Goal: Find contact information: Find contact information

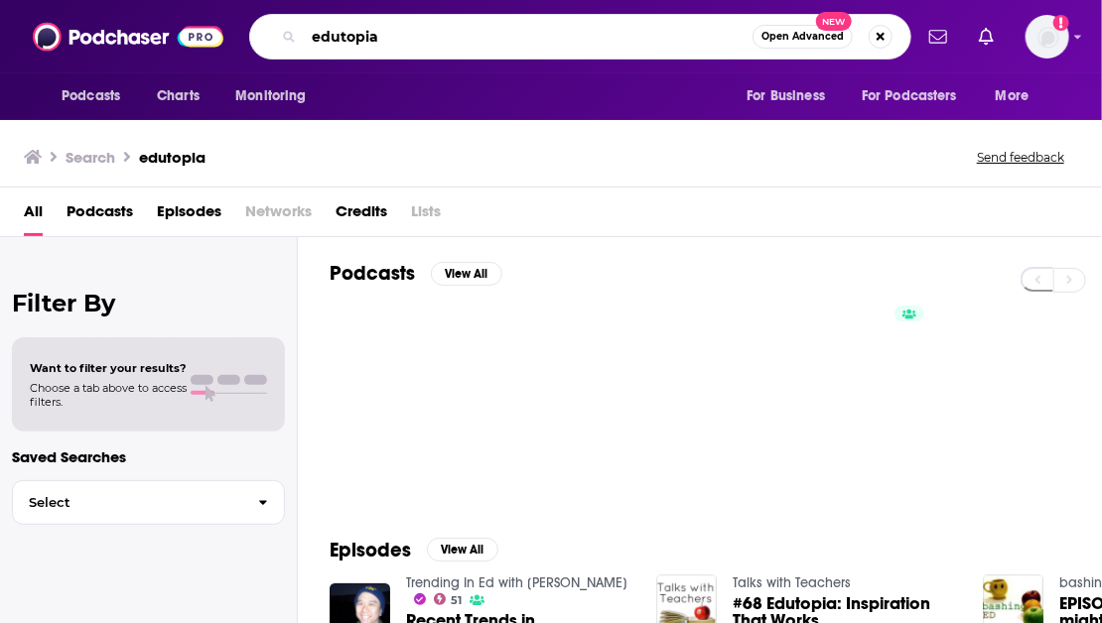
drag, startPoint x: 414, startPoint y: 45, endPoint x: 234, endPoint y: 29, distance: 180.4
click at [234, 29] on div "Podcasts Charts Monitoring edutopia Open Advanced New For Business For Podcaste…" at bounding box center [572, 37] width 678 height 46
type input "policycast"
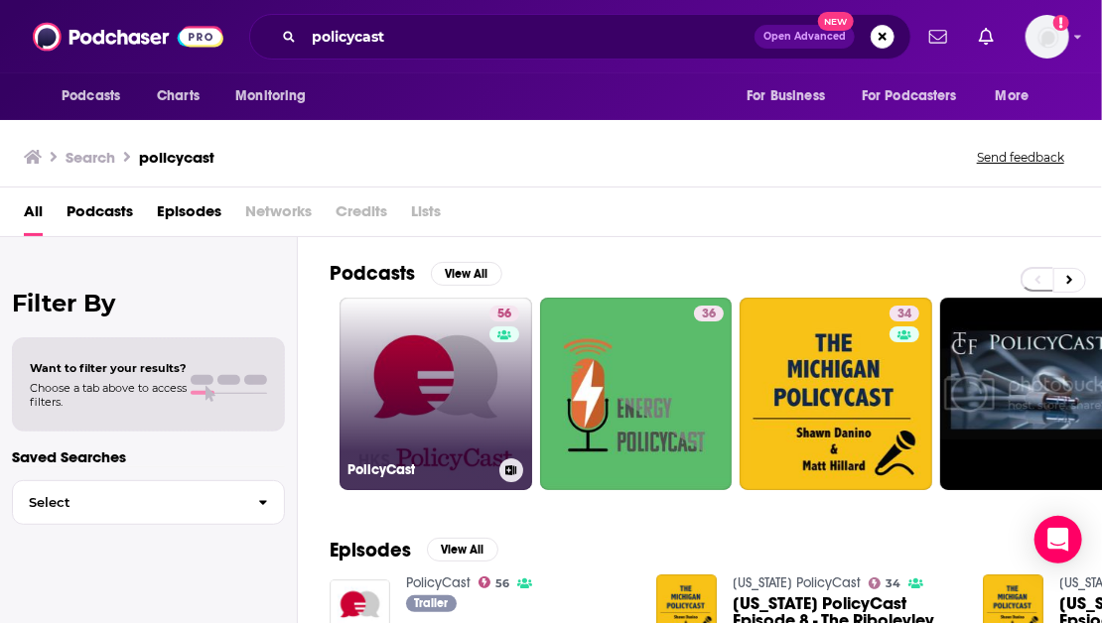
click at [379, 392] on link "56 PolicyCast" at bounding box center [436, 394] width 193 height 193
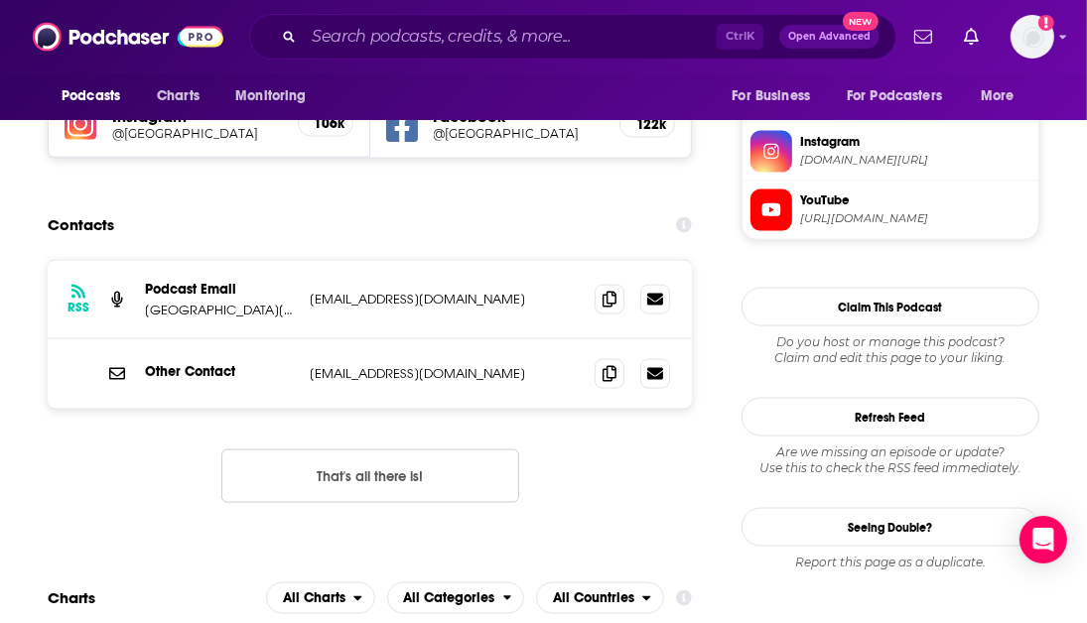
scroll to position [1886, 0]
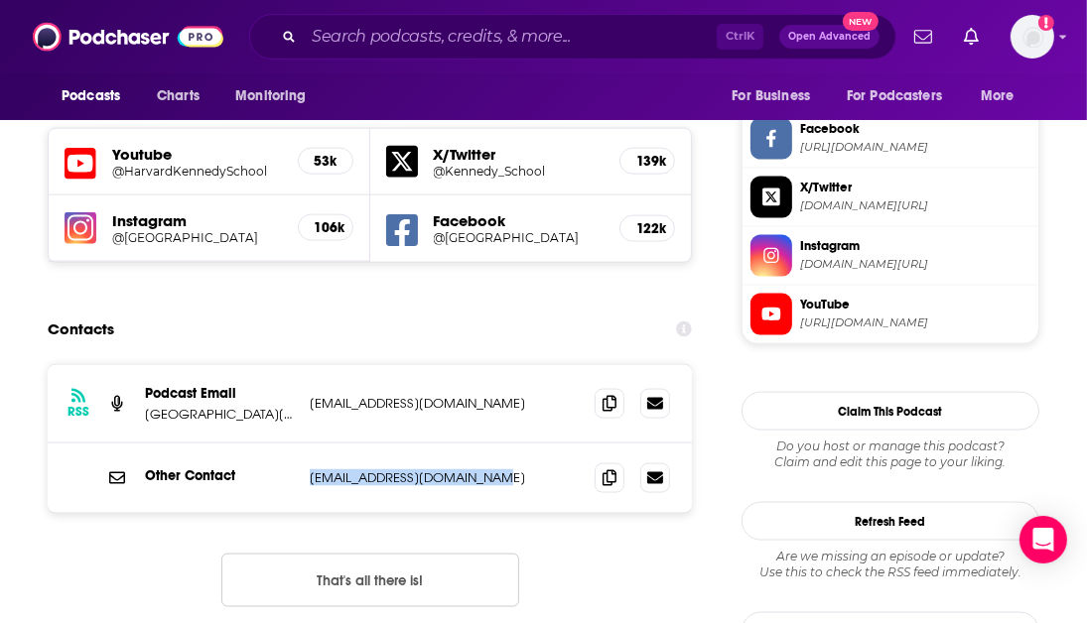
drag, startPoint x: 484, startPoint y: 386, endPoint x: 312, endPoint y: 390, distance: 172.8
click at [312, 470] on p "[EMAIL_ADDRESS][DOMAIN_NAME]" at bounding box center [441, 478] width 263 height 17
copy p "[EMAIL_ADDRESS][DOMAIN_NAME]"
click at [68, 490] on div "RSS Podcast Email [GEOGRAPHIC_DATA][PERSON_NAME] [EMAIL_ADDRESS][DOMAIN_NAME] […" at bounding box center [370, 501] width 644 height 275
